Goal: Task Accomplishment & Management: Manage account settings

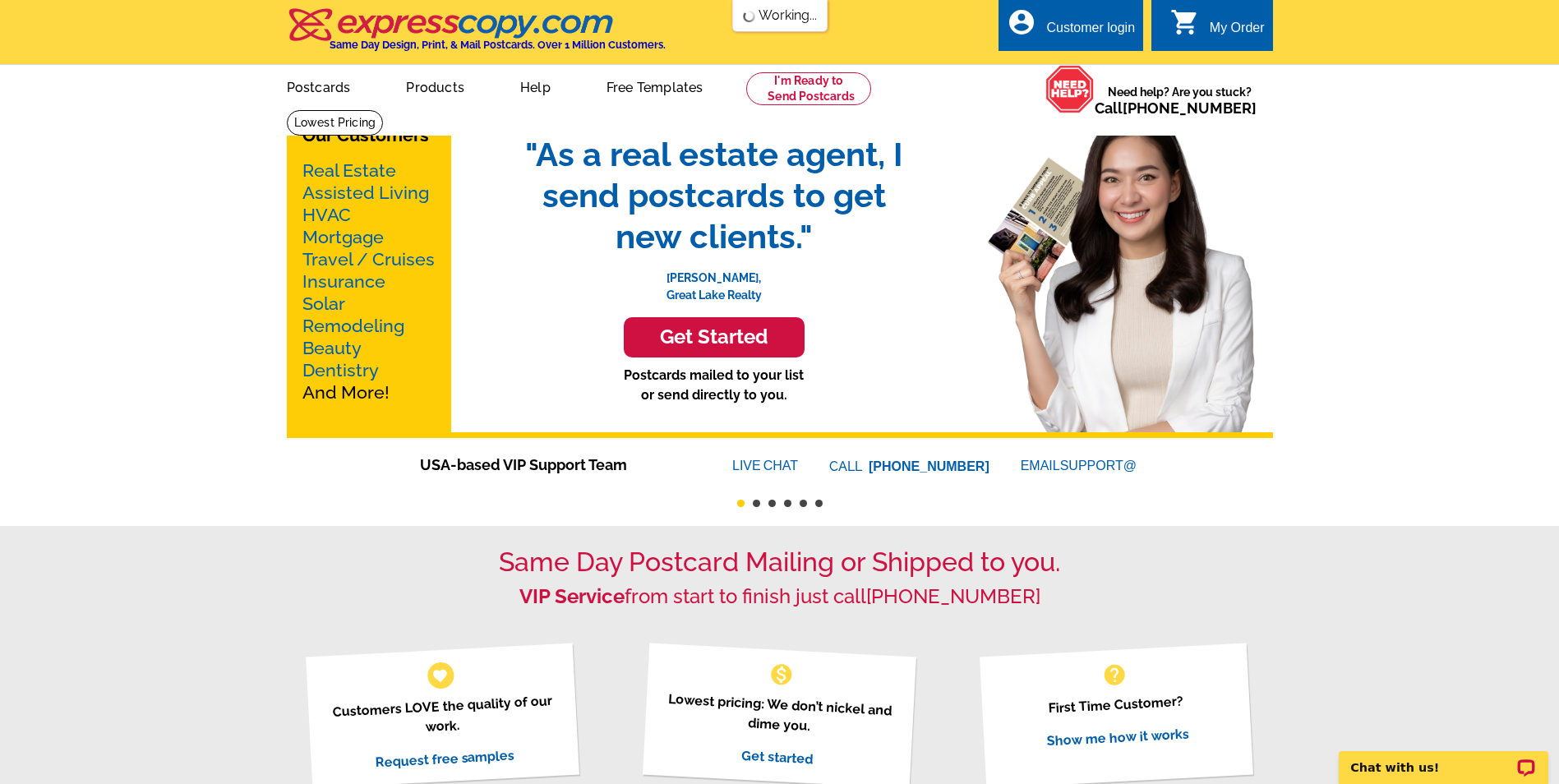
click at [1076, 30] on div "Customer login" at bounding box center [1090, 32] width 89 height 23
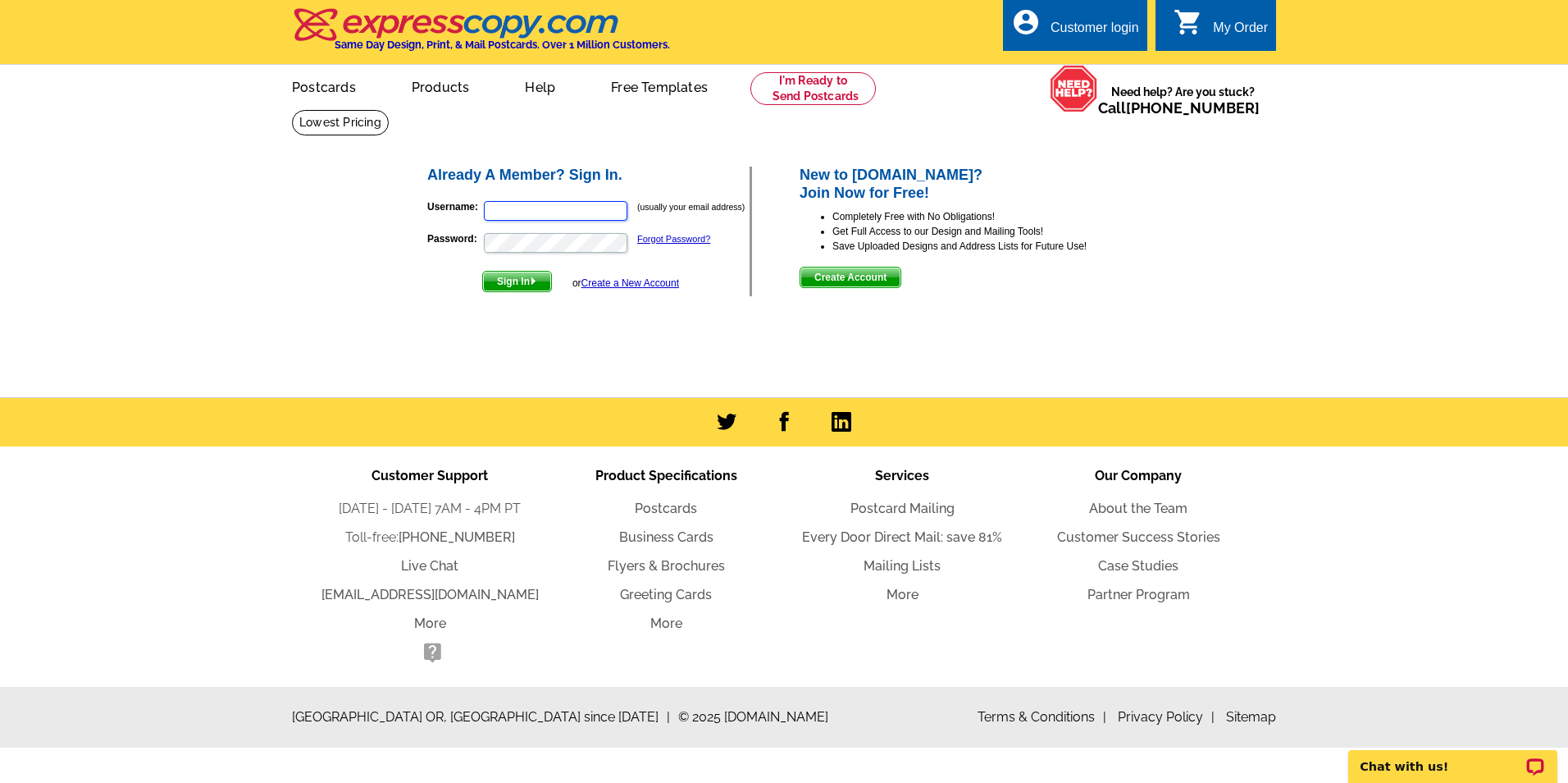
type input "jesseh@nwesales.com"
click at [407, 242] on div "Already A Member? Sign In. Username: jesseh@nwesales.com (usually your email ad…" at bounding box center [785, 231] width 784 height 199
click at [482, 271] on button "Sign In" at bounding box center [516, 281] width 69 height 21
